Goal: Task Accomplishment & Management: Manage account settings

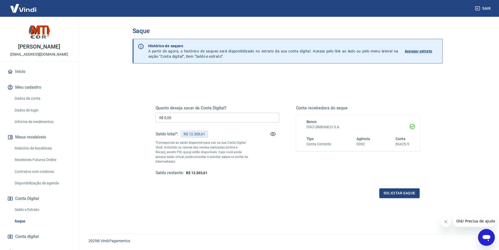
click at [195, 114] on input "R$ 0,00" at bounding box center [218, 118] width 124 height 10
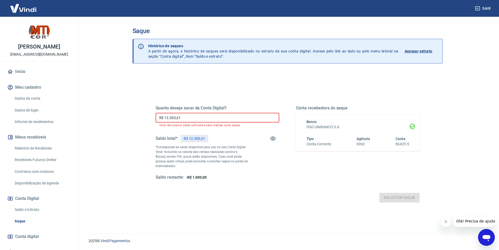
click at [172, 116] on input "R$ 13.303,61" at bounding box center [218, 118] width 124 height 10
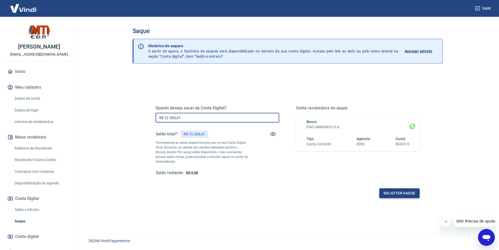
type input "R$ 12.303,61"
click at [399, 193] on button "Solicitar saque" at bounding box center [399, 193] width 40 height 10
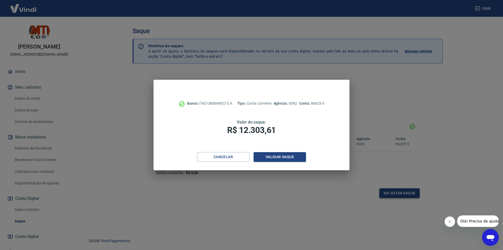
click at [399, 193] on div "Banco: ITAÚ UNIBANCO S.A. Tipo: Conta Corrente Agência: 0092 Conta: 86425-5 Val…" at bounding box center [251, 125] width 503 height 250
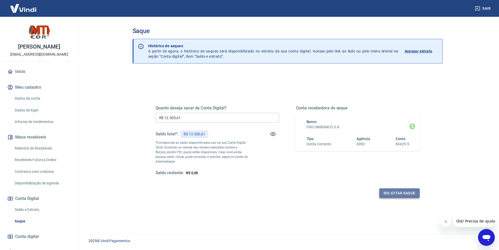
click at [416, 194] on button "Solicitar saque" at bounding box center [399, 193] width 40 height 10
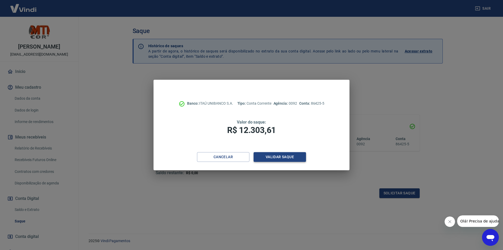
click at [279, 155] on button "Validar saque" at bounding box center [280, 157] width 52 height 10
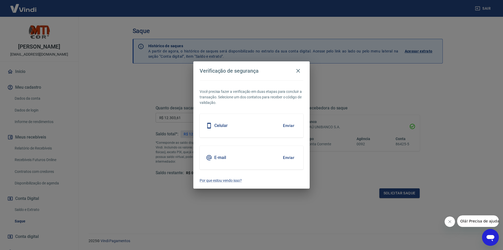
click at [290, 123] on button "Enviar" at bounding box center [288, 125] width 17 height 11
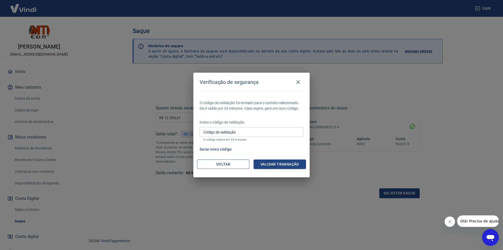
click at [216, 164] on button "Voltar" at bounding box center [223, 164] width 52 height 10
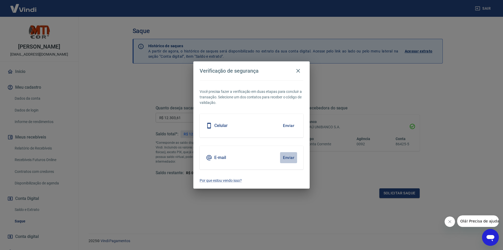
click at [283, 159] on button "Enviar" at bounding box center [288, 157] width 17 height 11
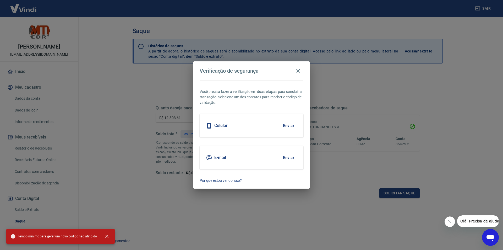
click at [289, 157] on button "Enviar" at bounding box center [288, 157] width 17 height 11
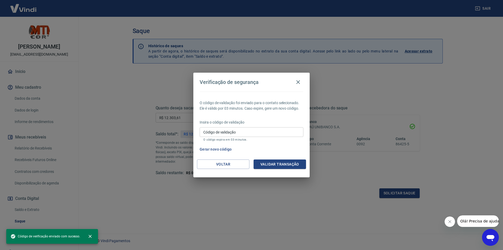
click at [244, 133] on input "Código de validação" at bounding box center [252, 132] width 104 height 10
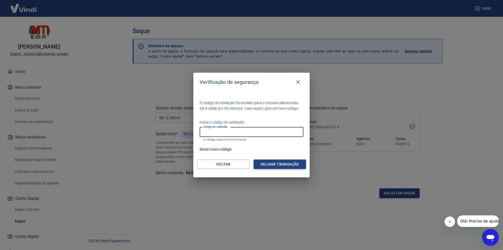
paste input "144236"
type input "144236"
click at [291, 167] on button "Validar transação" at bounding box center [280, 164] width 52 height 10
